Goal: Information Seeking & Learning: Learn about a topic

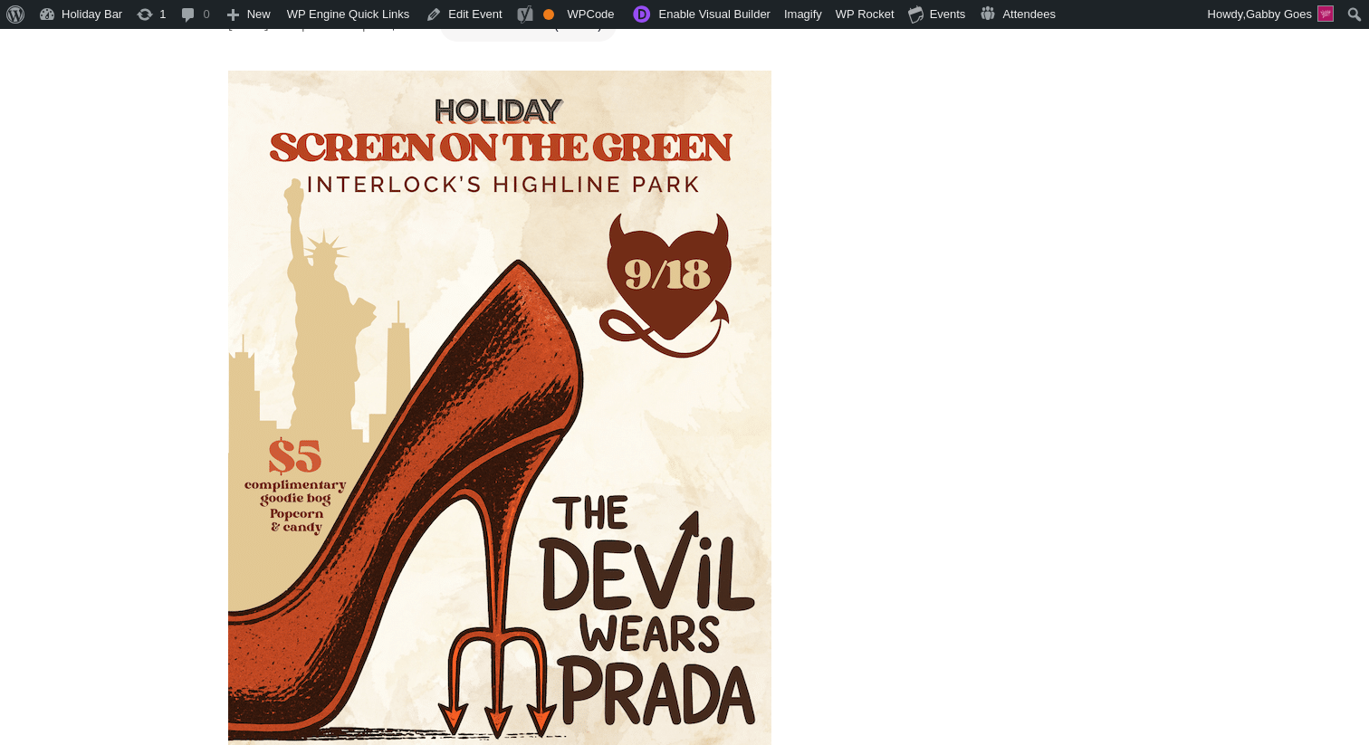
scroll to position [96, 0]
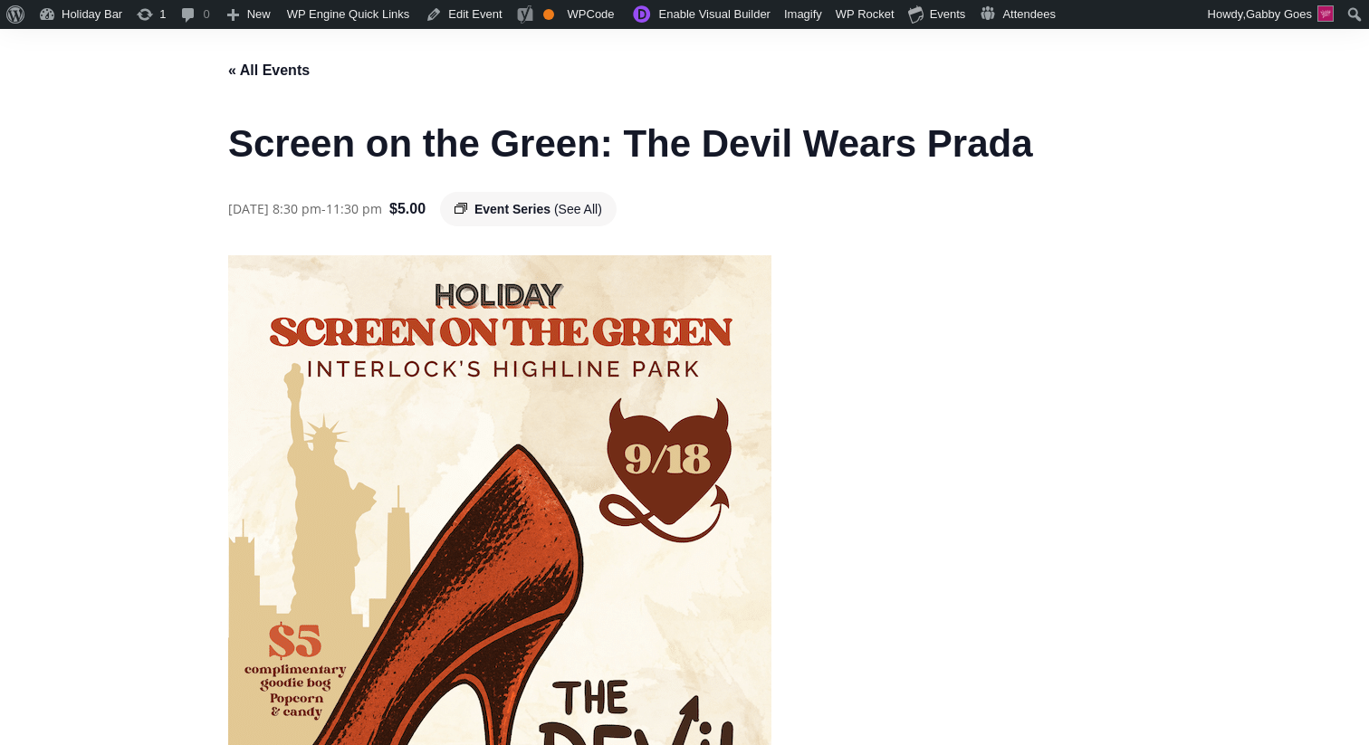
click at [617, 219] on div "Event Series (See All)" at bounding box center [528, 209] width 177 height 35
click at [551, 211] on span "Event Series" at bounding box center [513, 209] width 76 height 14
click at [536, 207] on span "Event Series" at bounding box center [513, 209] width 76 height 14
click at [602, 207] on span "(See All)" at bounding box center [578, 209] width 48 height 14
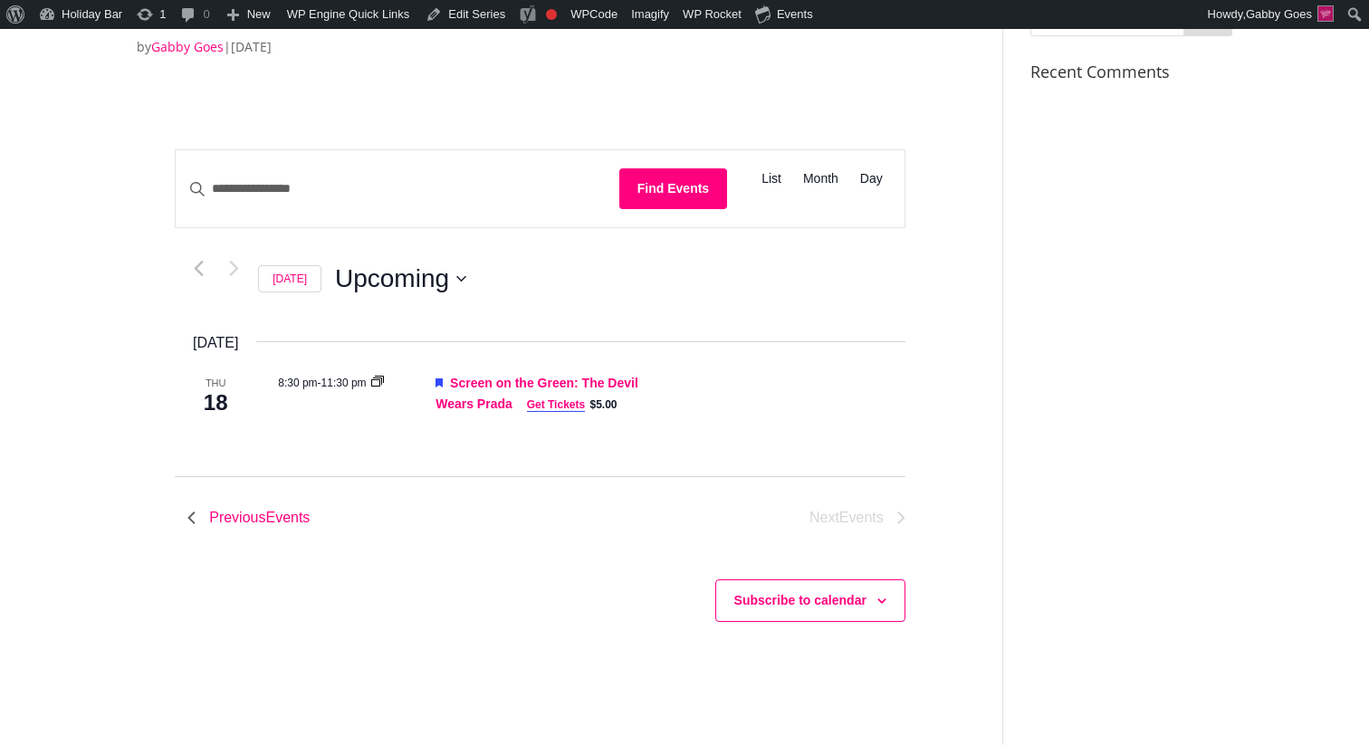
scroll to position [120, 0]
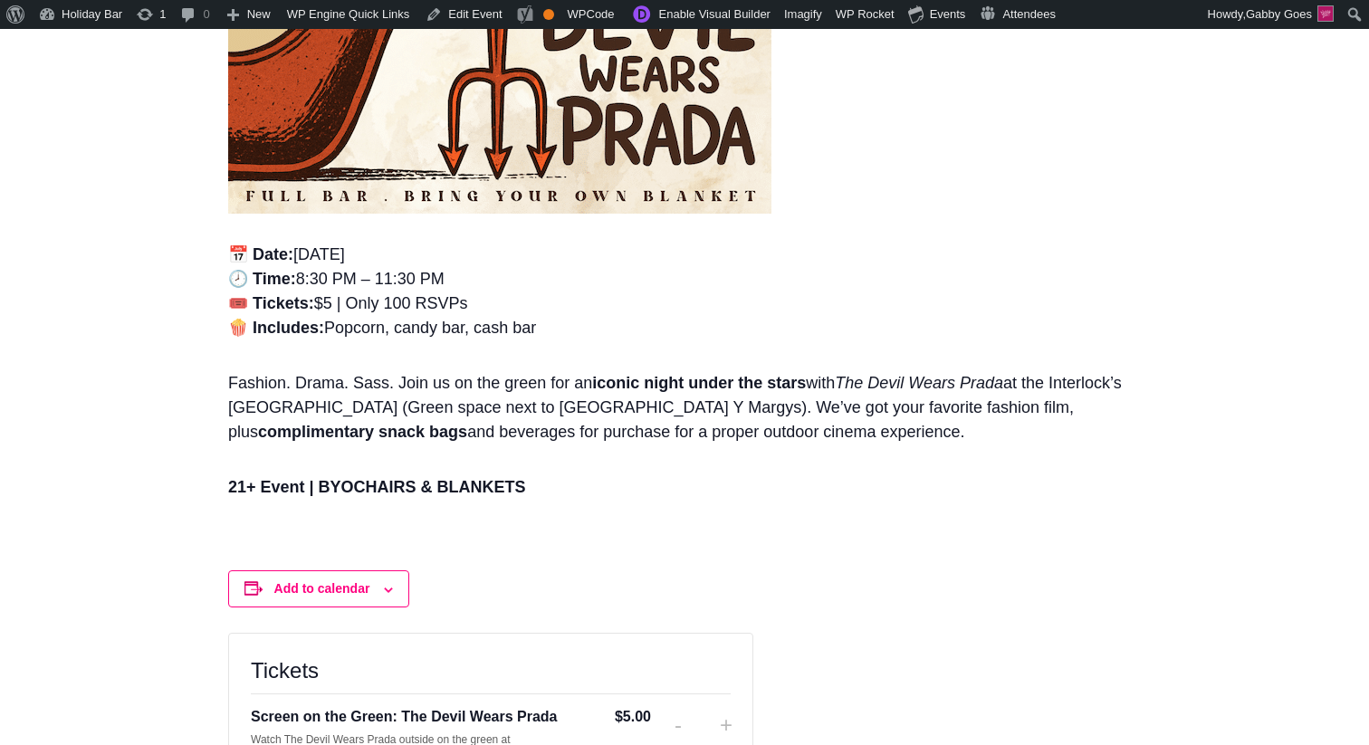
scroll to position [841, 0]
